Goal: Task Accomplishment & Management: Manage account settings

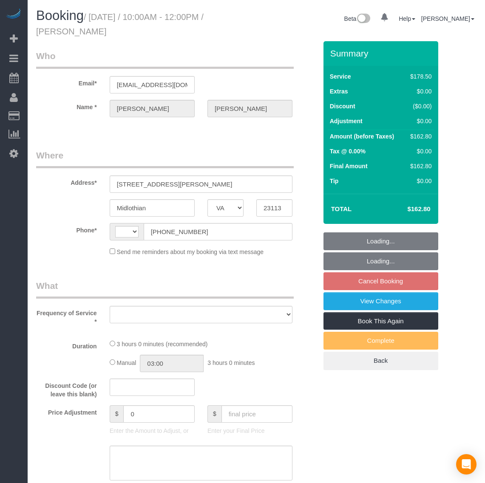
select select "VA"
select select "object:1587"
select select "number:4"
select select "number:23"
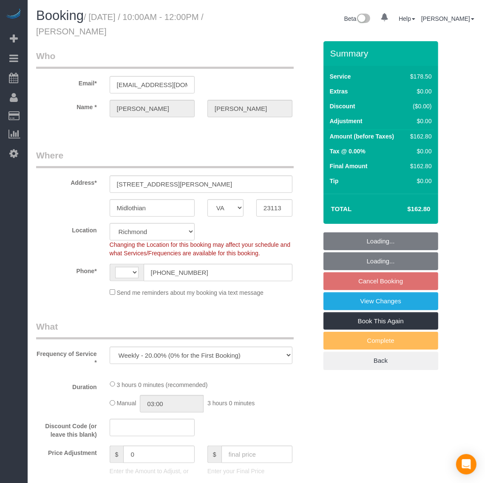
select select "object:1878"
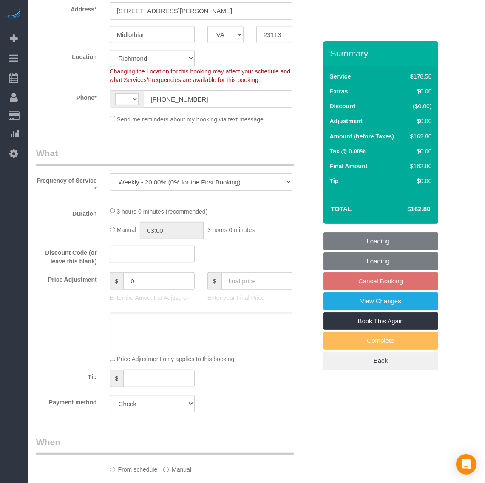
select select "string:[GEOGRAPHIC_DATA]"
select select "2001"
select select "spot2"
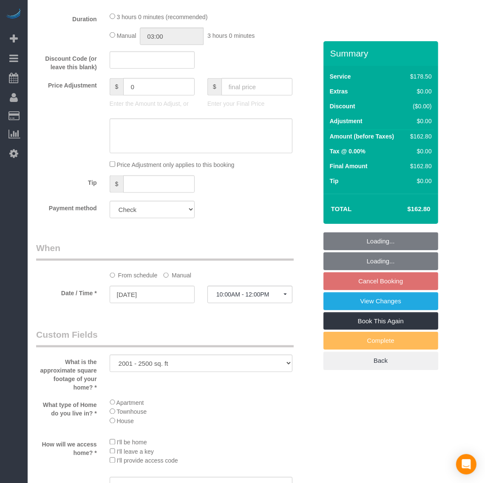
select select "2001"
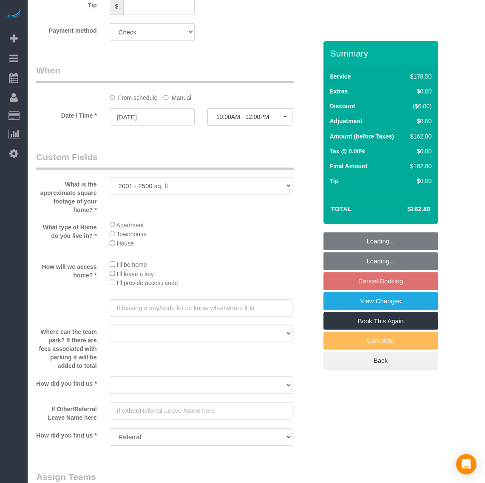
scroll to position [850, 0]
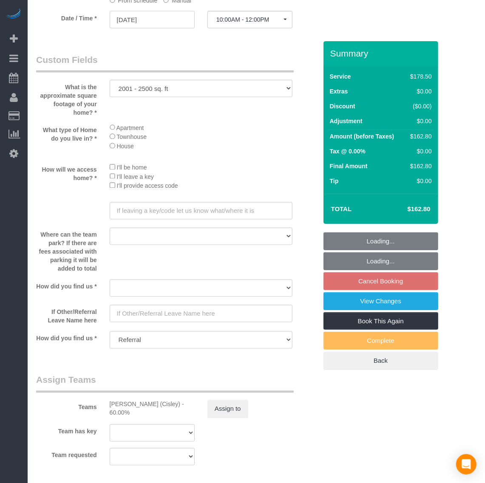
click at [141, 20] on input "[DATE]" at bounding box center [152, 19] width 85 height 17
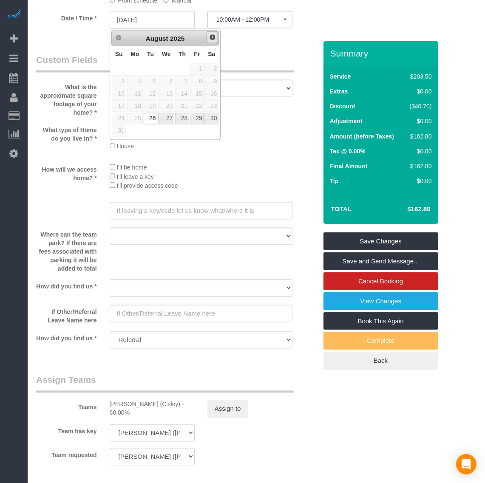
click at [211, 38] on span "Next" at bounding box center [212, 37] width 7 height 7
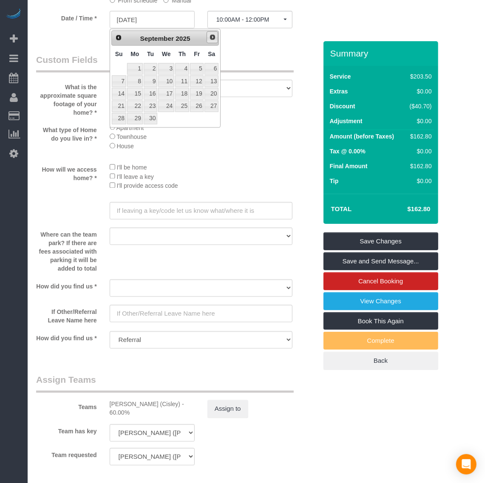
click at [212, 39] on span "Next" at bounding box center [212, 37] width 7 height 7
click at [135, 82] on link "6" at bounding box center [135, 81] width 16 height 11
type input "[DATE]"
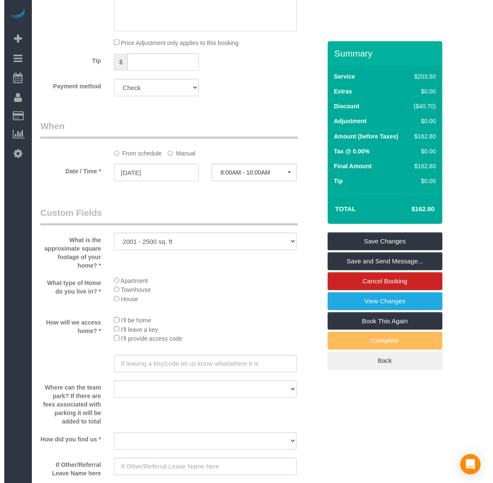
scroll to position [691, 0]
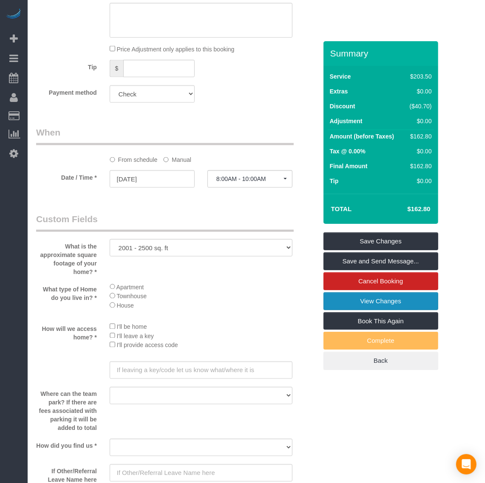
click at [366, 307] on link "View Changes" at bounding box center [380, 301] width 115 height 18
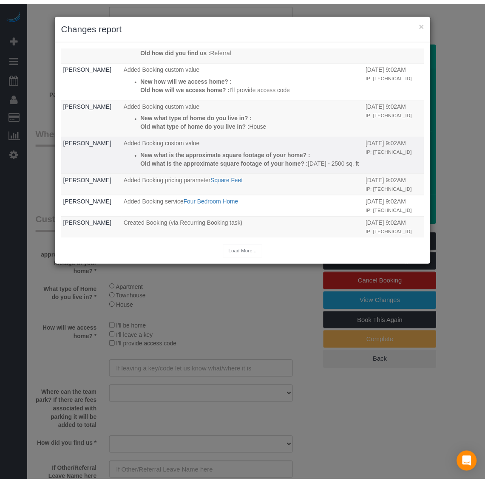
scroll to position [0, 0]
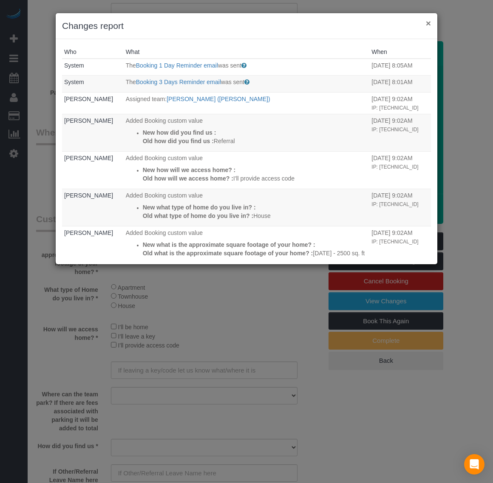
click at [428, 26] on button "×" at bounding box center [428, 23] width 5 height 9
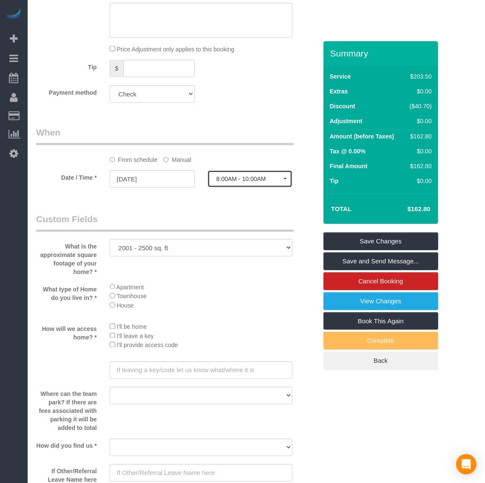
click at [242, 179] on span "8:00AM - 10:00AM" at bounding box center [249, 179] width 67 height 7
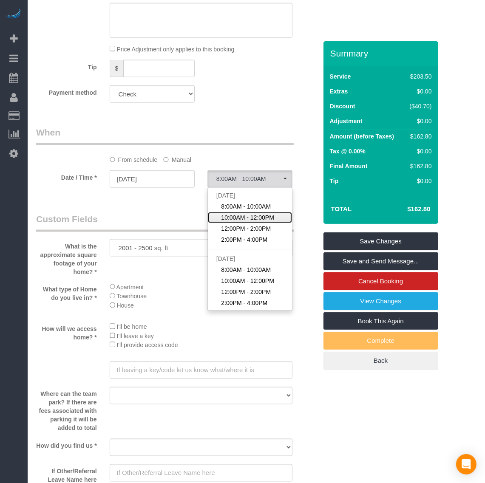
click at [245, 220] on span "10:00AM - 12:00PM" at bounding box center [247, 217] width 53 height 9
select select "spot21"
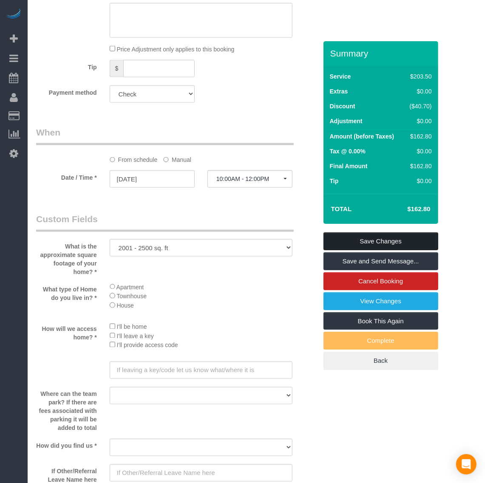
click at [386, 241] on link "Save Changes" at bounding box center [380, 242] width 115 height 18
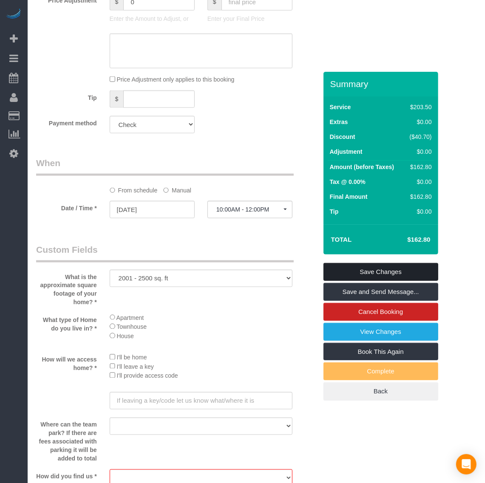
scroll to position [935, 0]
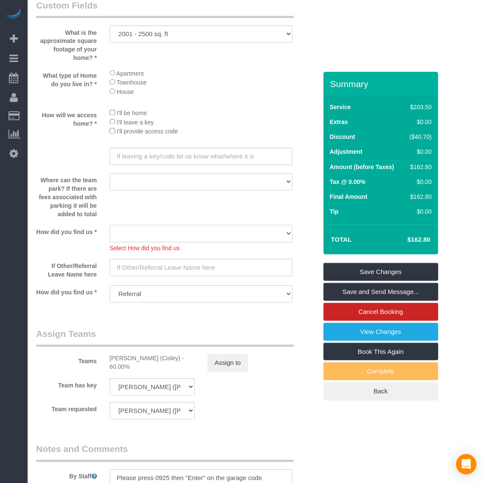
click at [154, 235] on select "Yelp Google Twitter Instagram Nextdoor Facebook Returning Customer Craigslist R…" at bounding box center [201, 233] width 183 height 17
select select "number:41"
click at [110, 226] on select "Yelp Google Twitter Instagram Nextdoor Facebook Returning Customer Craigslist R…" at bounding box center [201, 233] width 183 height 17
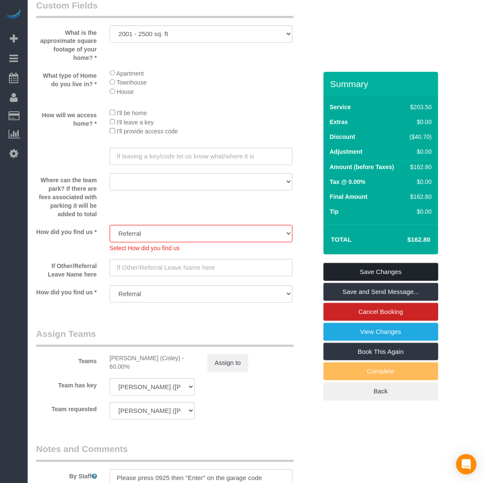
click at [409, 268] on link "Save Changes" at bounding box center [380, 272] width 115 height 18
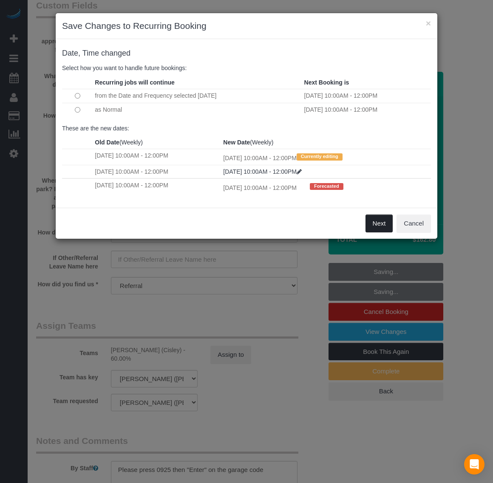
click at [373, 219] on button "Next" at bounding box center [380, 224] width 28 height 18
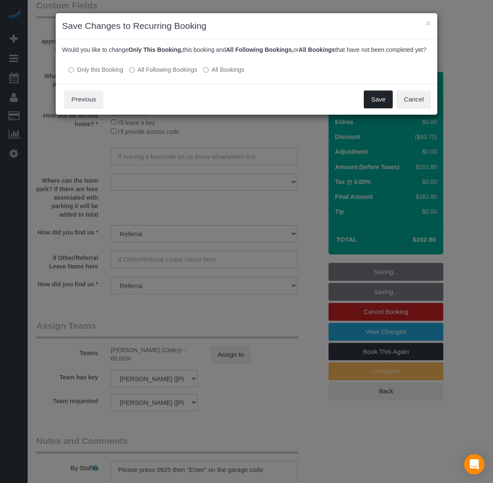
click at [374, 107] on button "Save" at bounding box center [378, 100] width 29 height 18
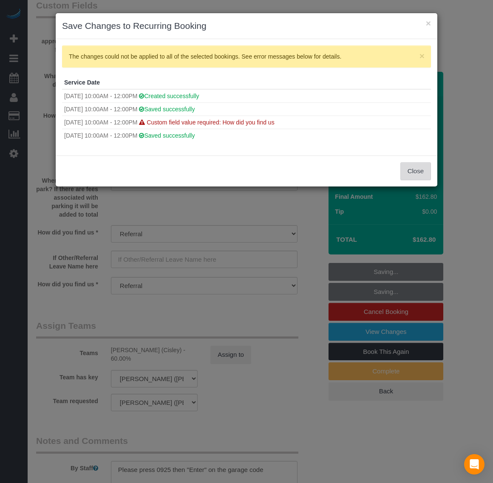
click at [419, 169] on button "Close" at bounding box center [415, 171] width 31 height 18
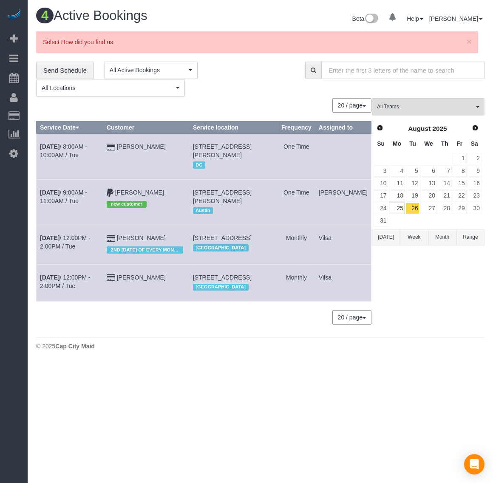
click at [49, 151] on td "[DATE] 8:00AM - 10:00AM / Tue" at bounding box center [70, 156] width 67 height 45
click at [47, 150] on b "[DATE]" at bounding box center [50, 146] width 20 height 7
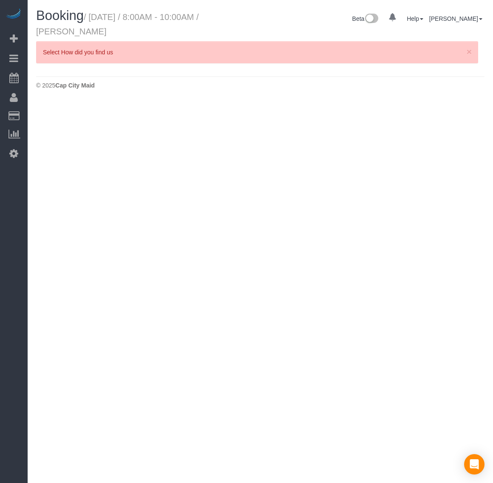
select select "VA"
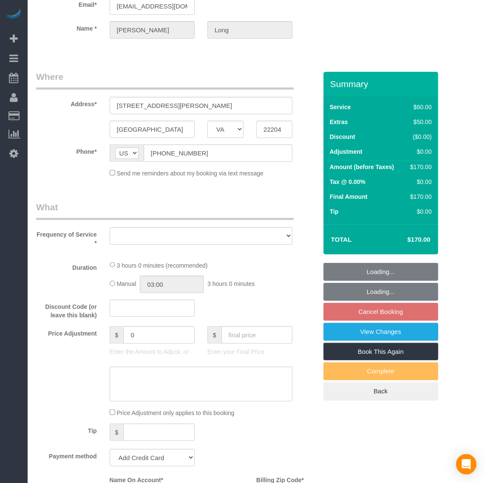
select select "object:2990"
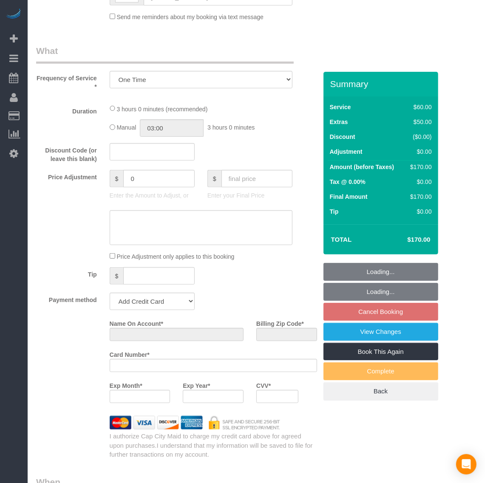
select select "string:fspay-30db1c10-a909-470f-ae12-0eb297b32b23"
select select "spot40"
select select "number:1"
select select "number:42"
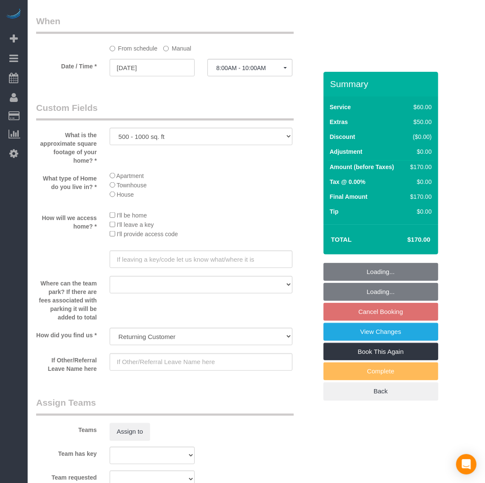
select select "1"
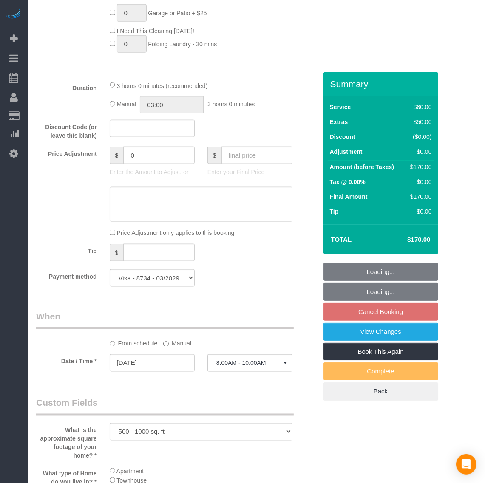
select select "object:3360"
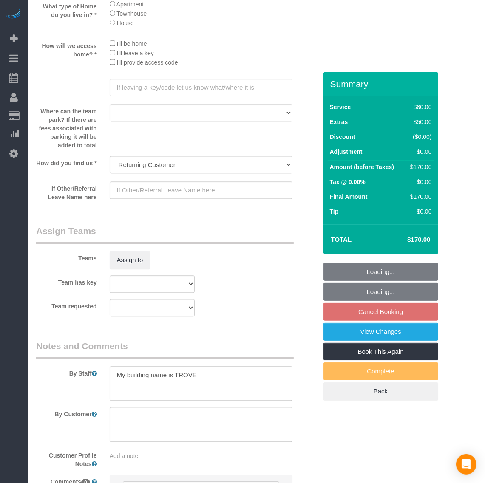
select select "1"
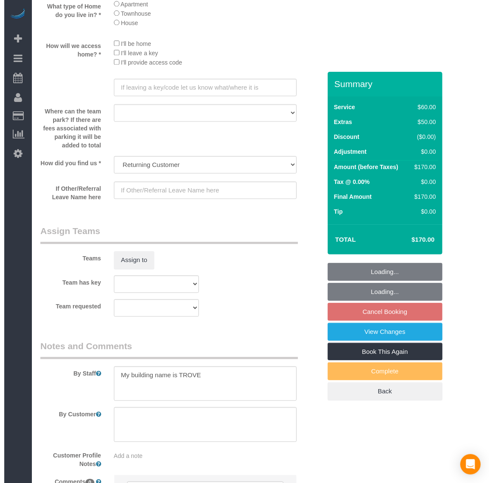
scroll to position [1133, 0]
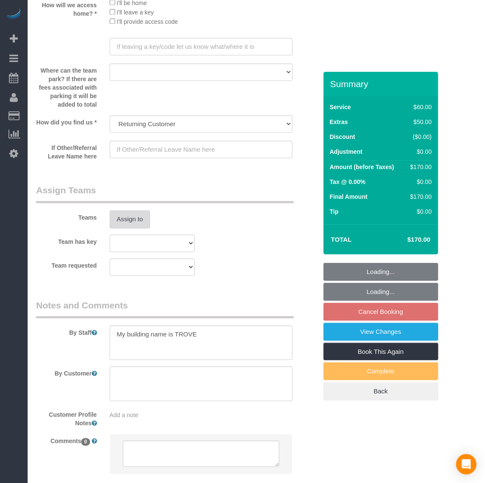
click at [132, 220] on button "Assign to" at bounding box center [130, 219] width 41 height 18
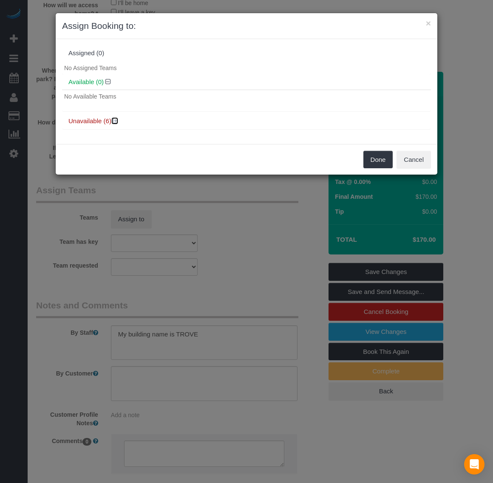
click at [115, 121] on icon at bounding box center [115, 121] width 5 height 6
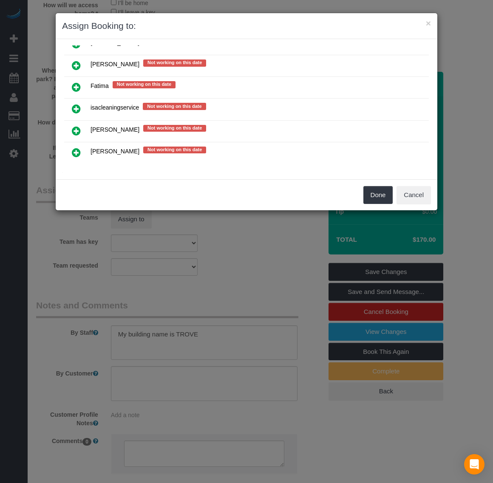
scroll to position [106, 0]
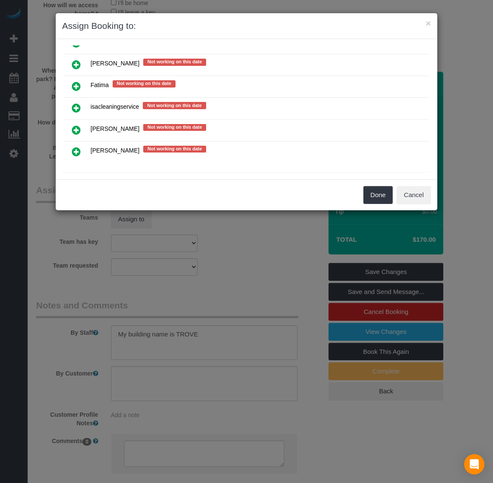
click at [73, 111] on icon at bounding box center [76, 108] width 9 height 10
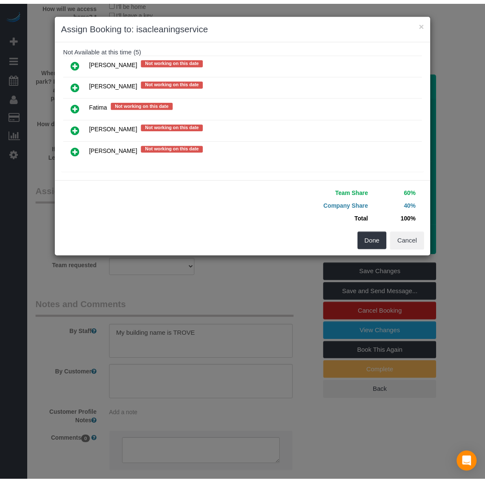
scroll to position [111, 0]
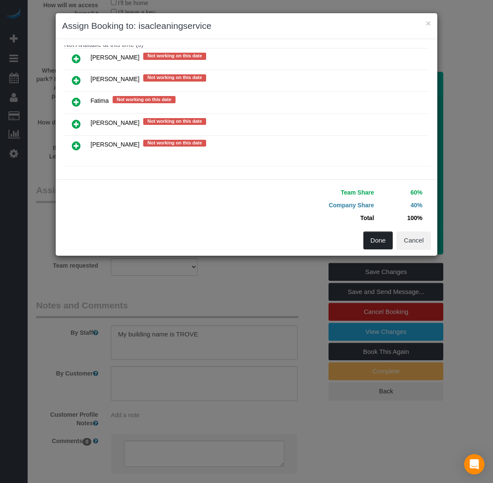
click at [366, 245] on button "Done" at bounding box center [378, 241] width 30 height 18
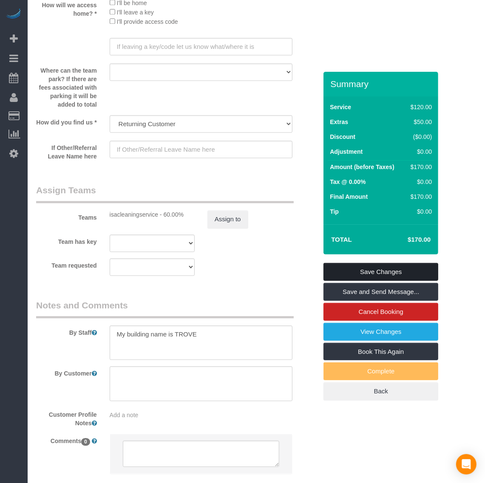
click at [358, 267] on link "Save Changes" at bounding box center [380, 272] width 115 height 18
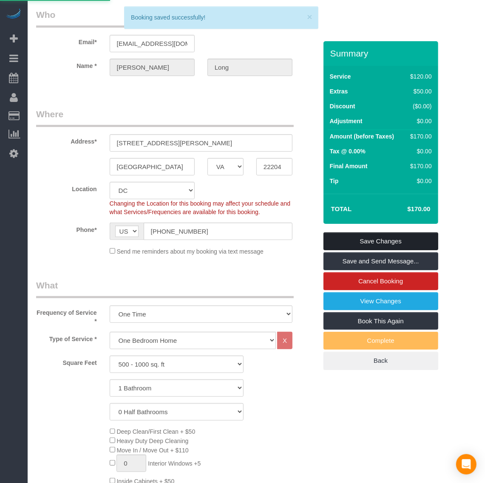
scroll to position [0, 0]
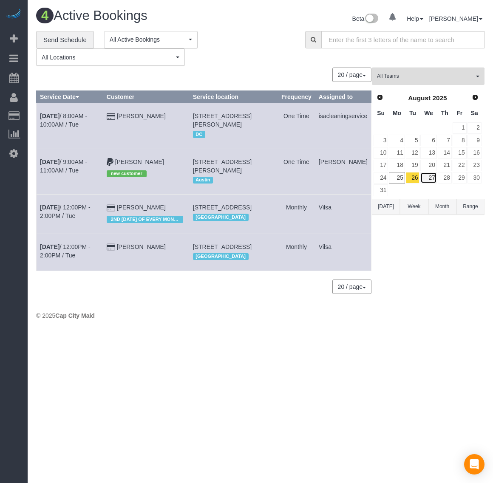
click at [430, 178] on link "27" at bounding box center [428, 177] width 16 height 11
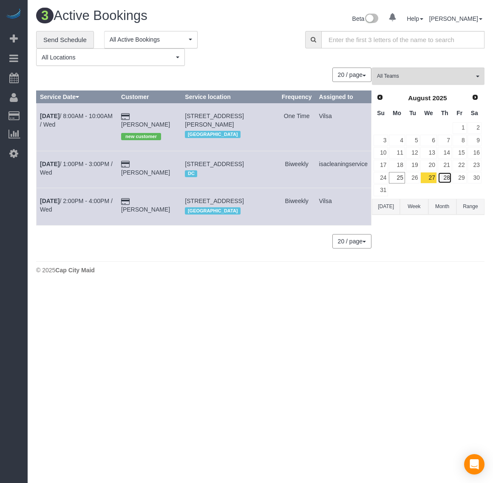
click at [446, 176] on link "28" at bounding box center [445, 177] width 14 height 11
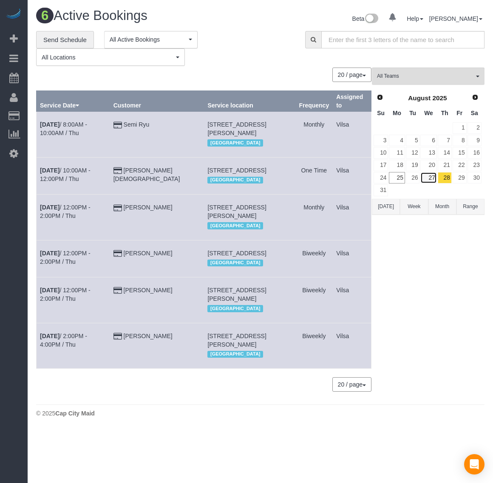
click at [429, 177] on link "27" at bounding box center [428, 177] width 16 height 11
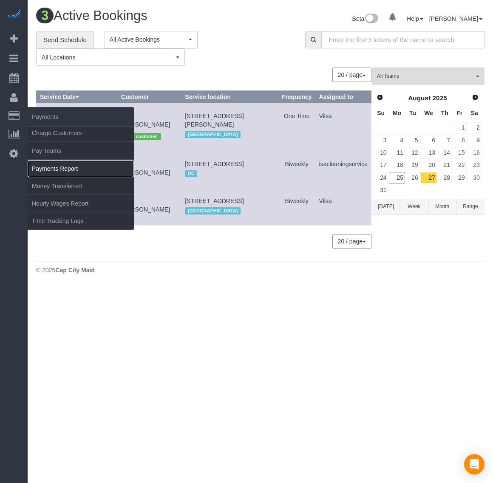
click at [60, 168] on link "Payments Report" at bounding box center [81, 168] width 106 height 17
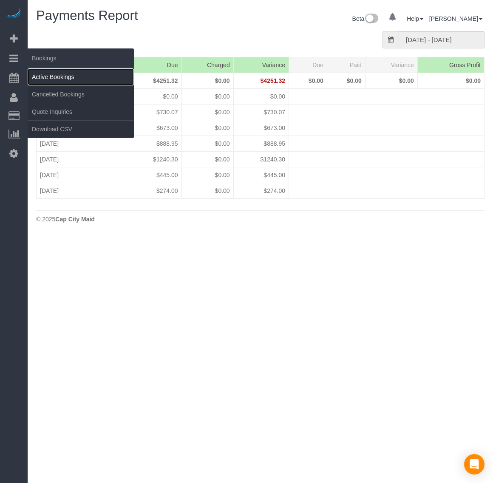
click at [51, 71] on link "Active Bookings" at bounding box center [81, 76] width 106 height 17
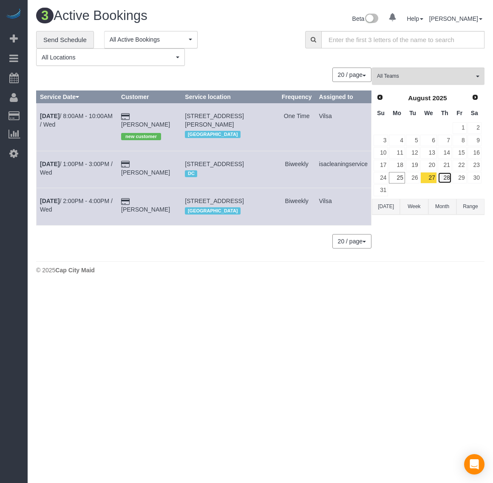
click at [443, 180] on link "28" at bounding box center [445, 177] width 14 height 11
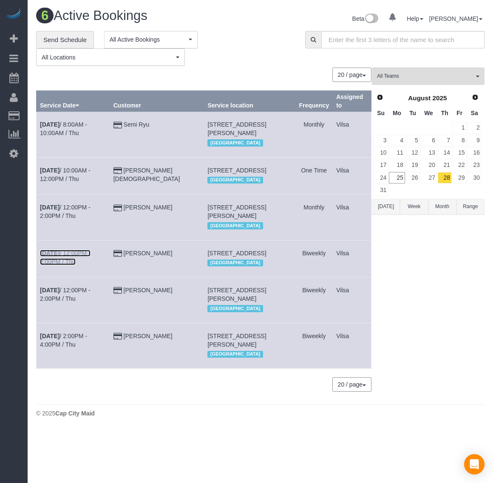
click at [45, 257] on b "[DATE]" at bounding box center [50, 253] width 20 height 7
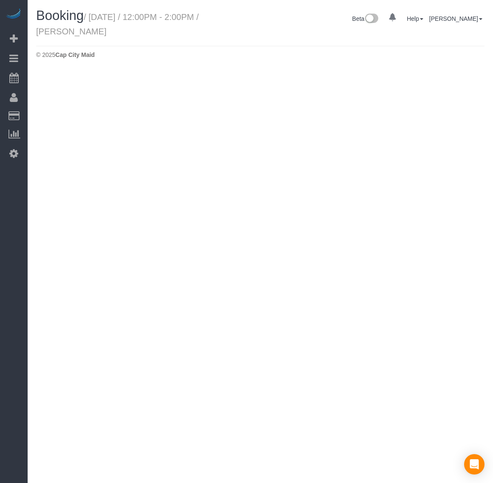
select select "VA"
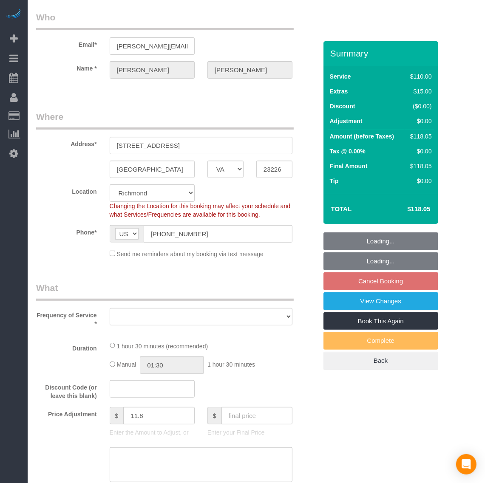
select select "object:4876"
select select "string:fspay-72d76d84-8e9e-4e40-be95-7357fbc84c29"
select select "number:3"
select select "number:41"
select select "number:23"
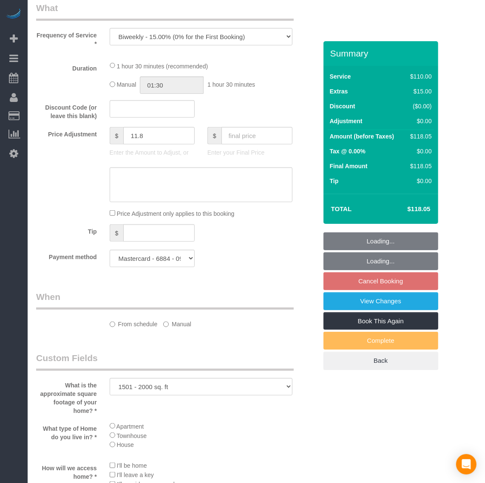
select select "spot56"
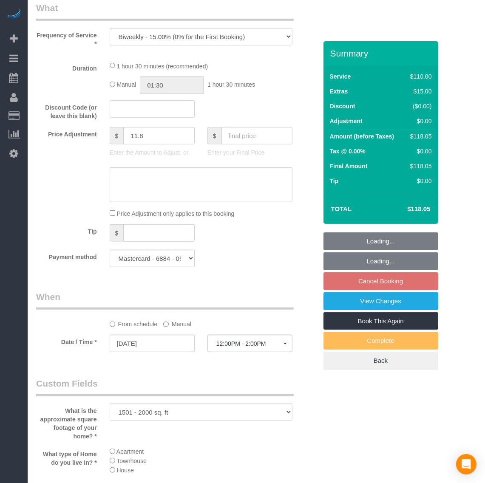
select select "object:5024"
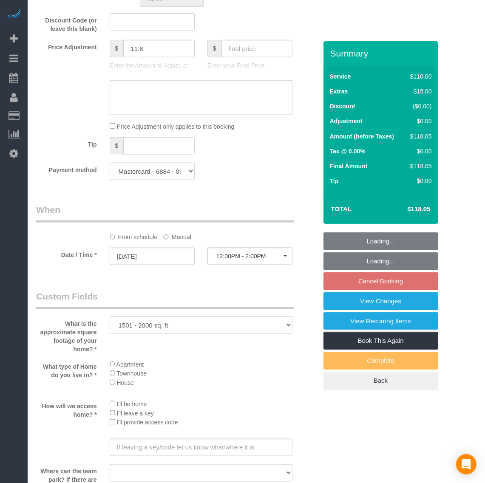
scroll to position [638, 0]
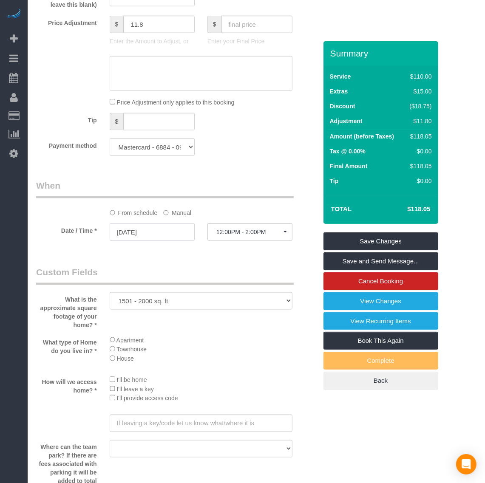
click at [135, 236] on input "[DATE]" at bounding box center [152, 232] width 85 height 17
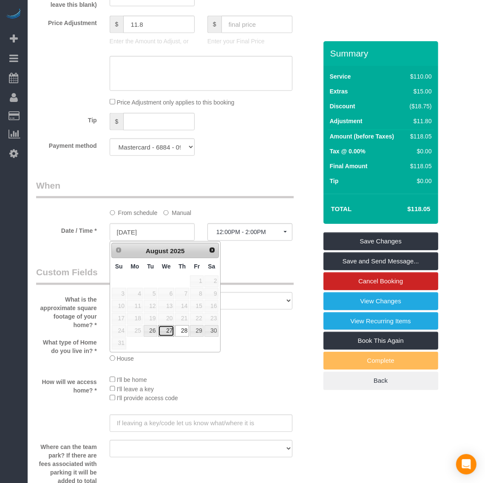
click at [166, 334] on link "27" at bounding box center [166, 331] width 16 height 11
type input "[DATE]"
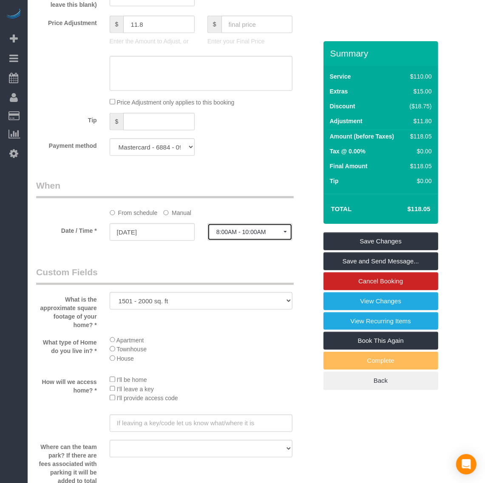
click at [248, 235] on span "8:00AM - 10:00AM" at bounding box center [249, 232] width 67 height 7
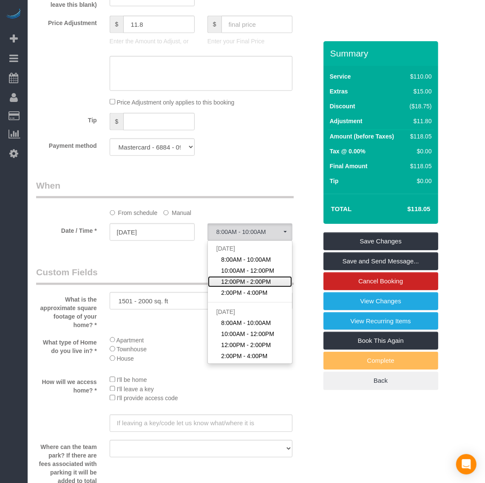
click at [244, 284] on span "12:00PM - 2:00PM" at bounding box center [246, 282] width 50 height 9
select select "spot72"
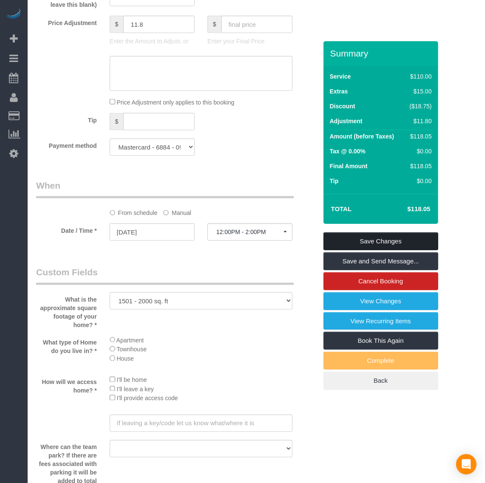
click at [379, 238] on link "Save Changes" at bounding box center [380, 242] width 115 height 18
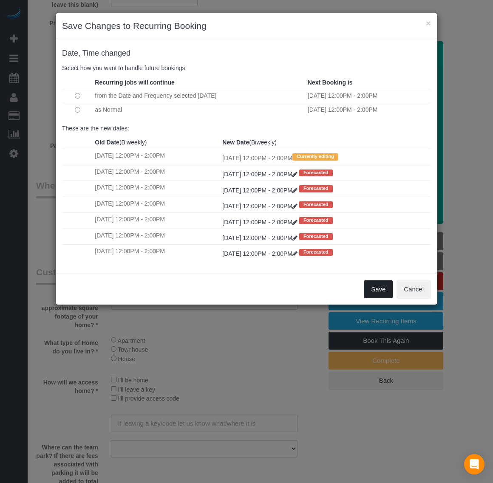
click at [377, 296] on button "Save" at bounding box center [378, 290] width 29 height 18
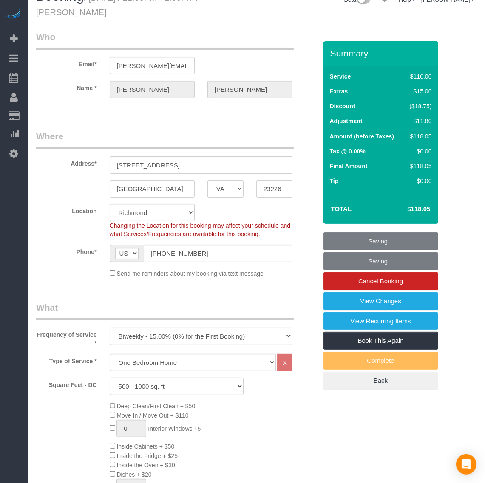
scroll to position [0, 0]
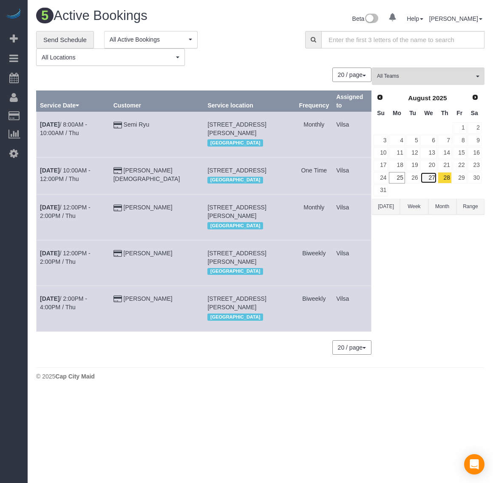
click at [428, 180] on link "27" at bounding box center [428, 177] width 16 height 11
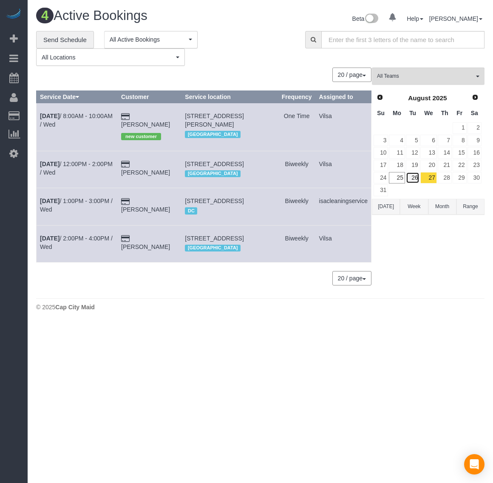
click at [415, 181] on link "26" at bounding box center [413, 177] width 14 height 11
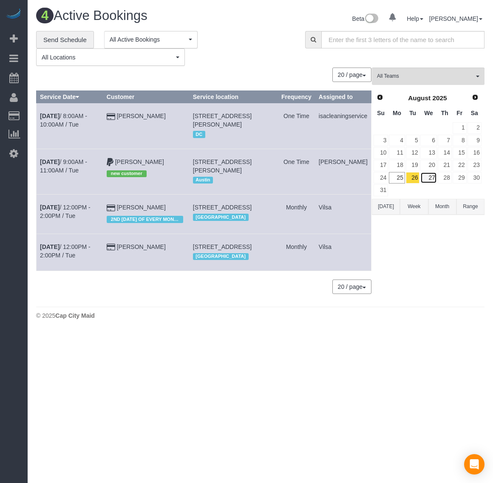
click at [427, 178] on link "27" at bounding box center [428, 177] width 16 height 11
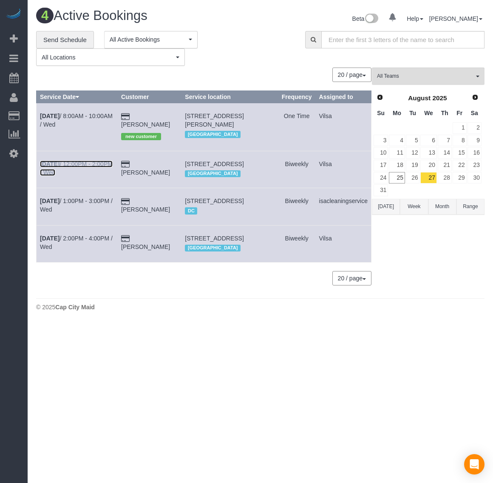
click at [48, 161] on b "[DATE]" at bounding box center [50, 164] width 20 height 7
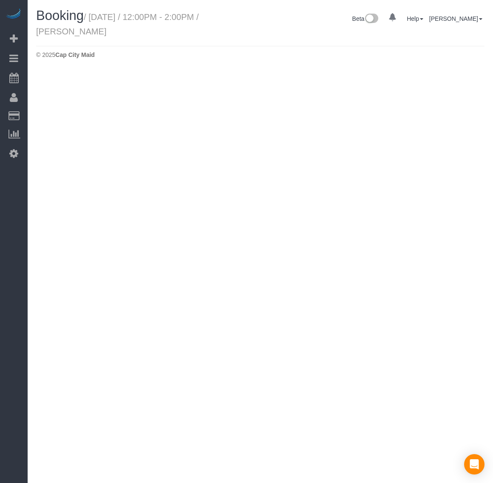
select select "VA"
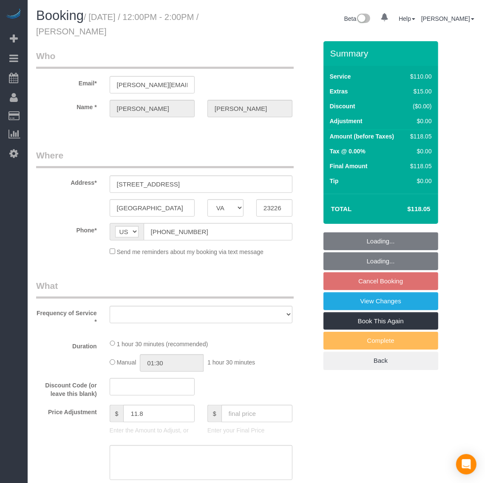
select select "string:fspay-72d76d84-8e9e-4e40-be95-7357fbc84c29"
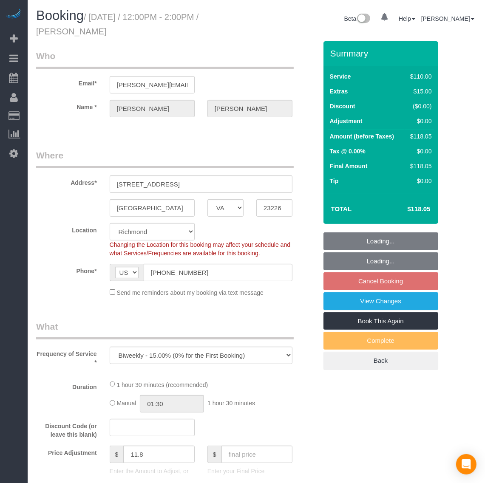
select select "object:6056"
select select "spot88"
select select "number:3"
select select "number:41"
select select "number:23"
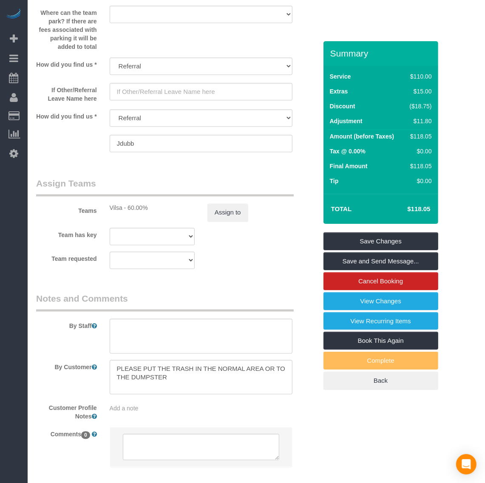
scroll to position [1090, 0]
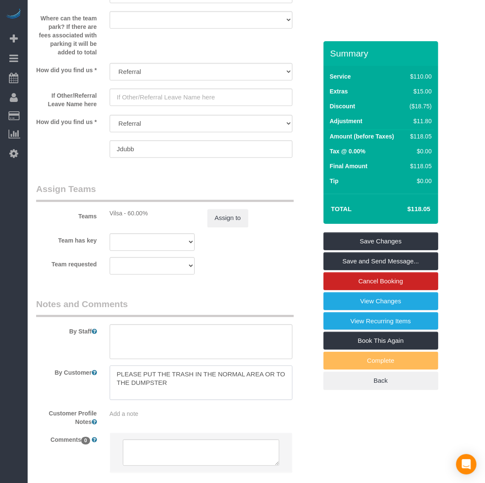
click at [207, 392] on textarea at bounding box center [201, 383] width 183 height 35
type textarea "PLEASE PUT THE TRASH IN THE NORMAL AREA OR TO THE DUMPSTER. PLEASE MAKE SURE TO…"
drag, startPoint x: 368, startPoint y: 237, endPoint x: 340, endPoint y: 235, distance: 27.7
click at [369, 237] on link "Save Changes" at bounding box center [380, 242] width 115 height 18
